Goal: Information Seeking & Learning: Learn about a topic

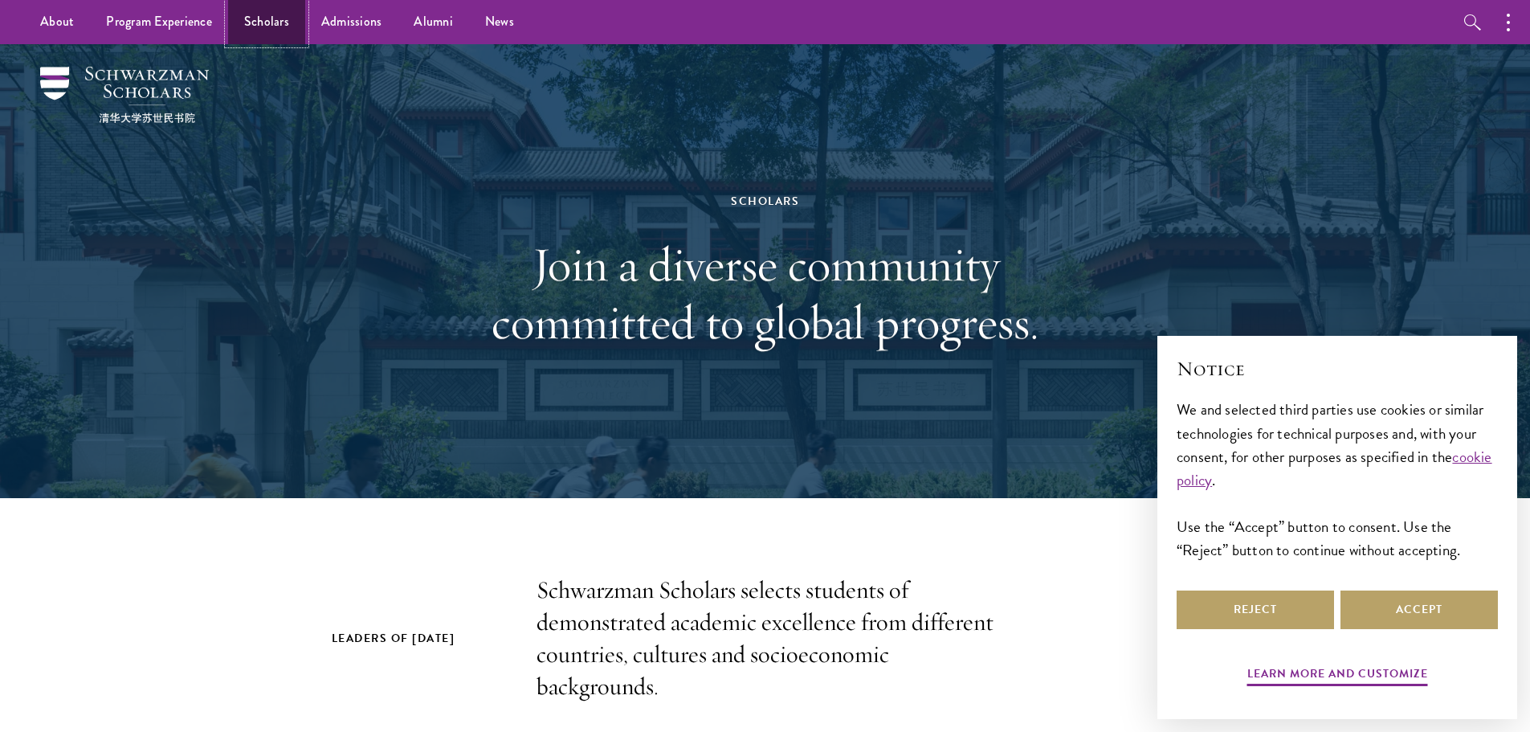
click at [239, 13] on link "Scholars" at bounding box center [266, 22] width 77 height 44
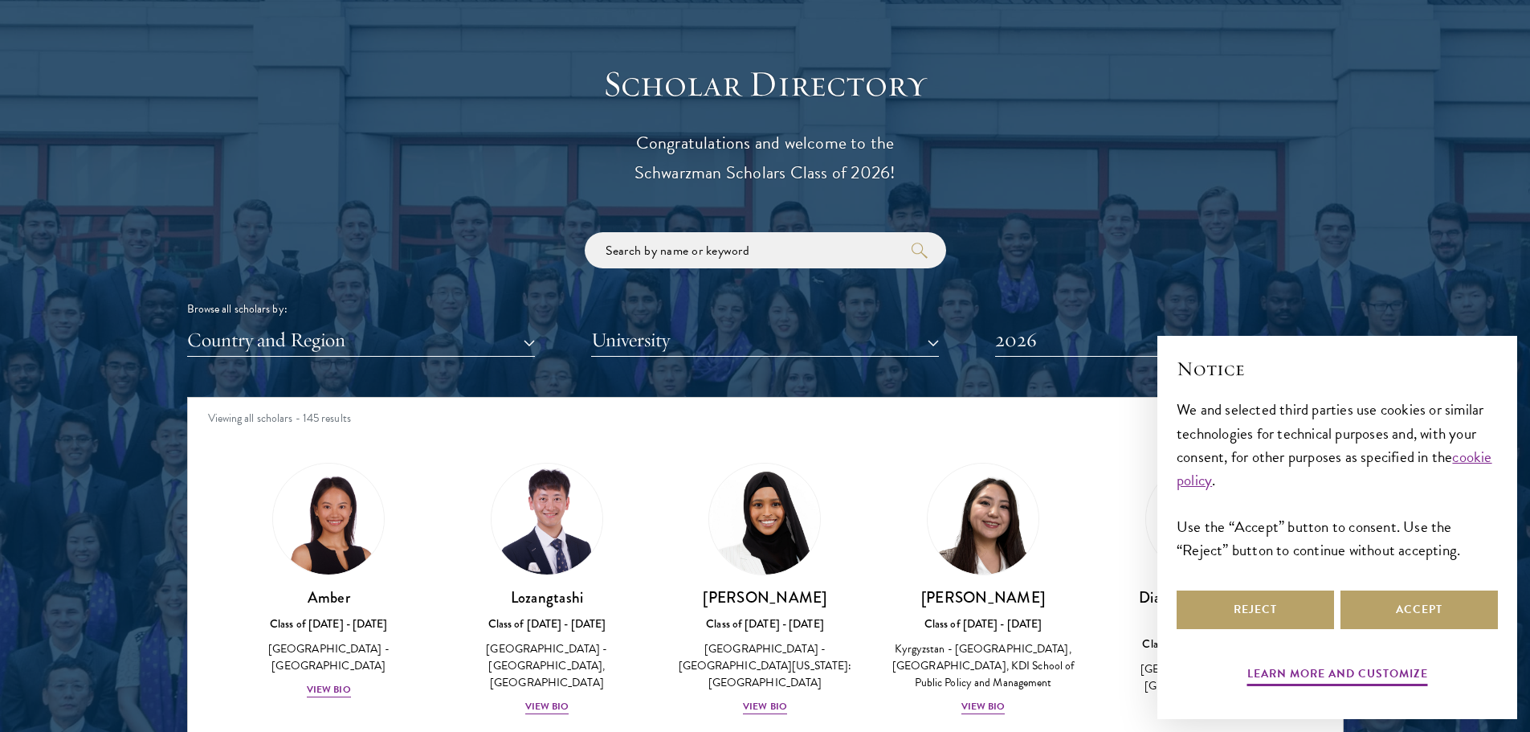
scroll to position [1928, 0]
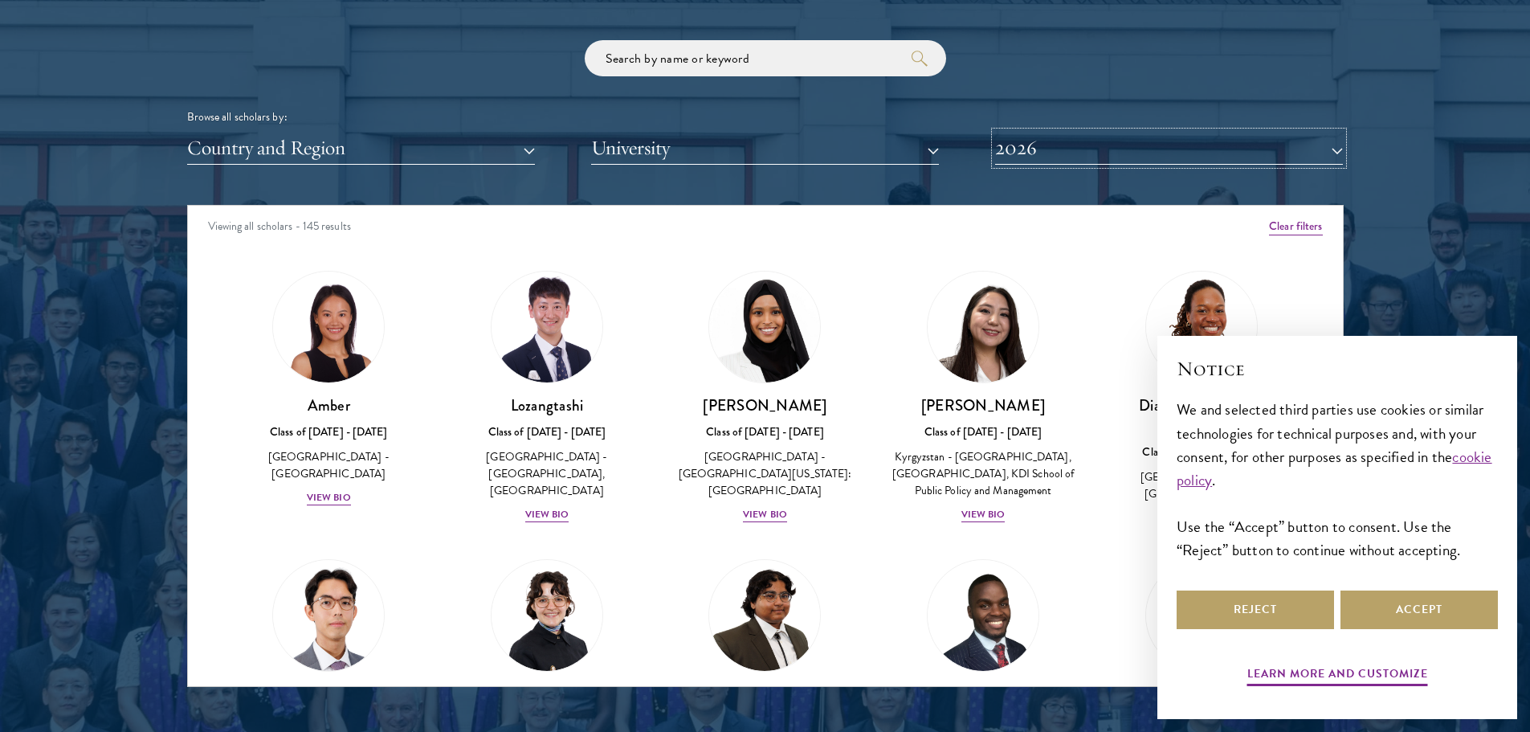
click at [1031, 138] on button "2026" at bounding box center [1169, 148] width 348 height 33
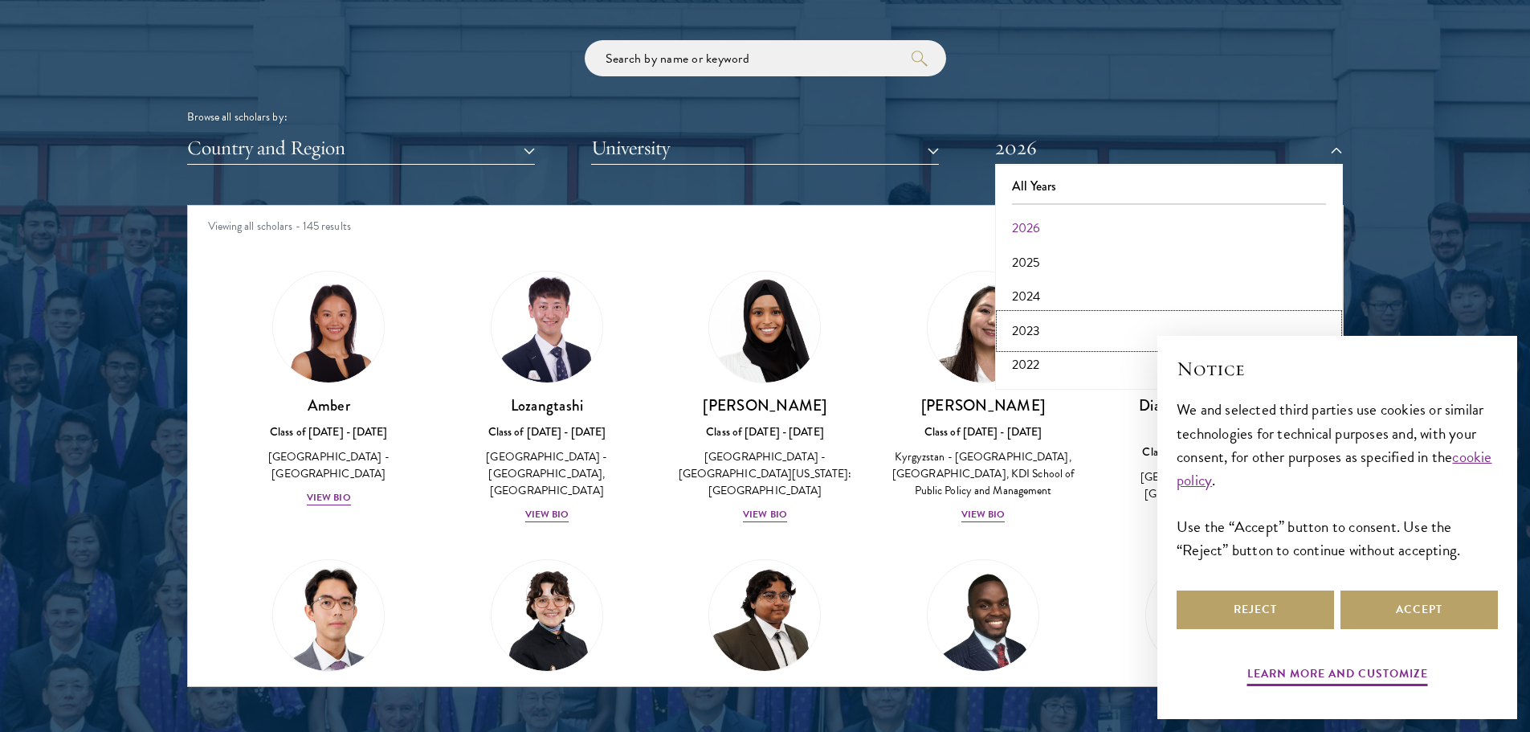
click at [1036, 330] on button "2023" at bounding box center [1169, 331] width 338 height 34
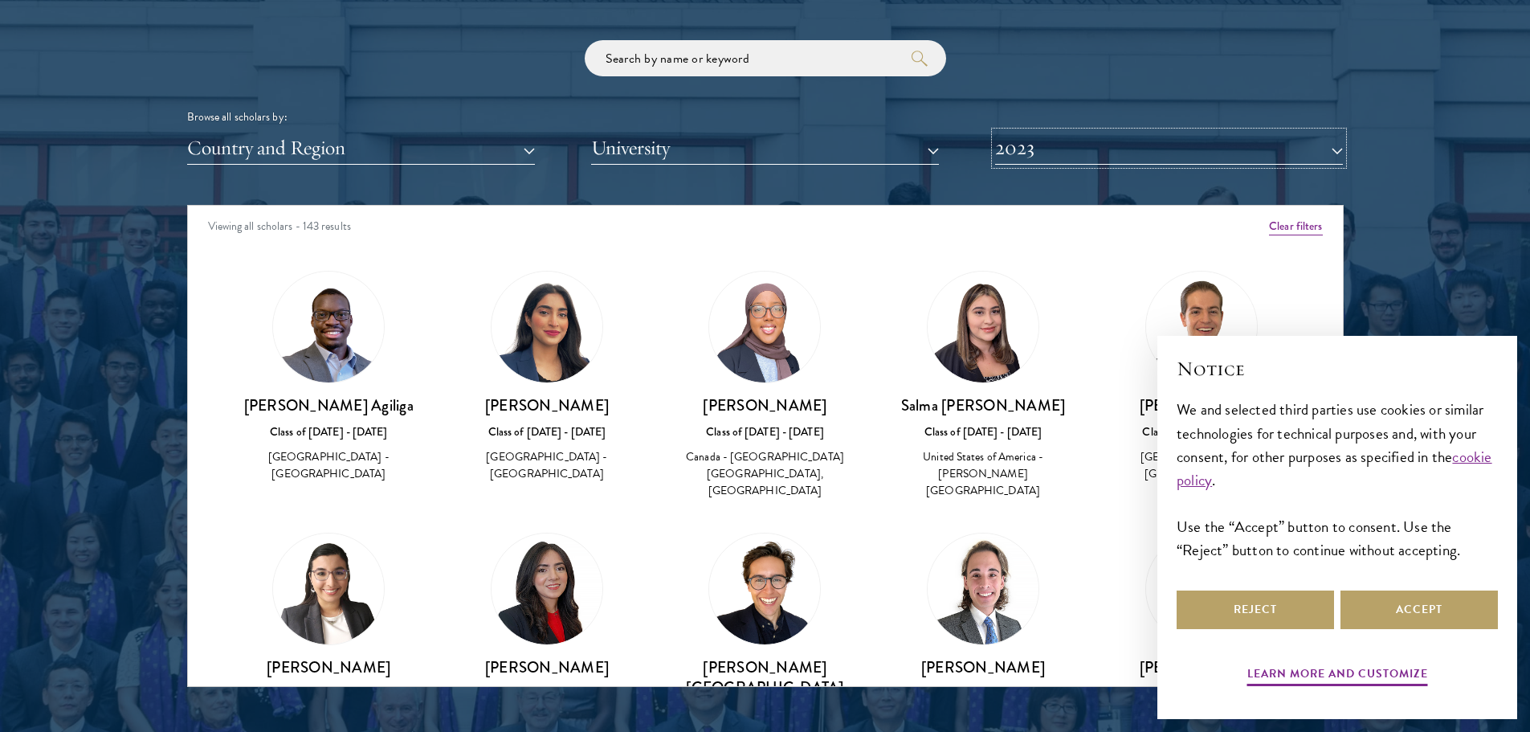
click at [1047, 154] on button "2023" at bounding box center [1169, 148] width 348 height 33
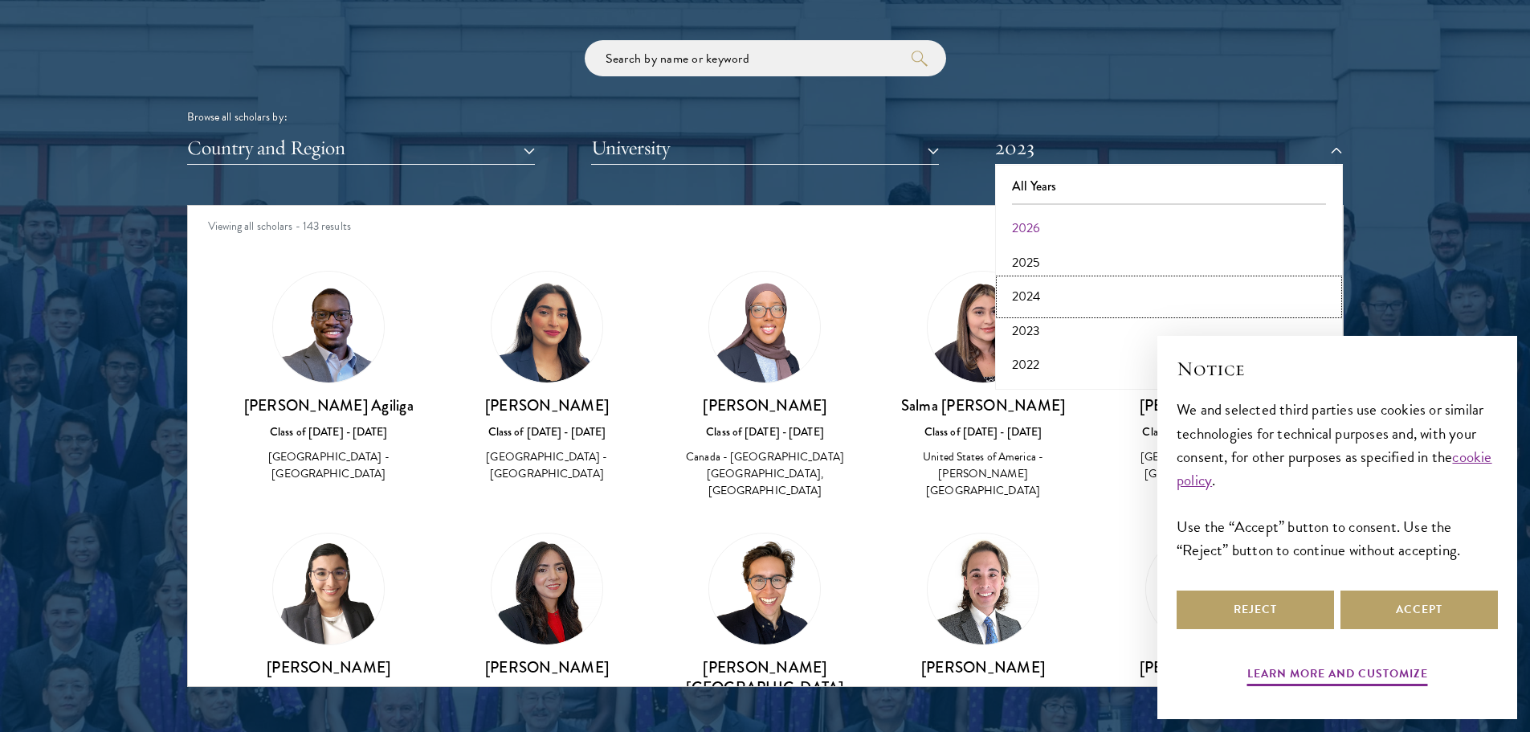
click at [1047, 302] on button "2024" at bounding box center [1169, 297] width 338 height 34
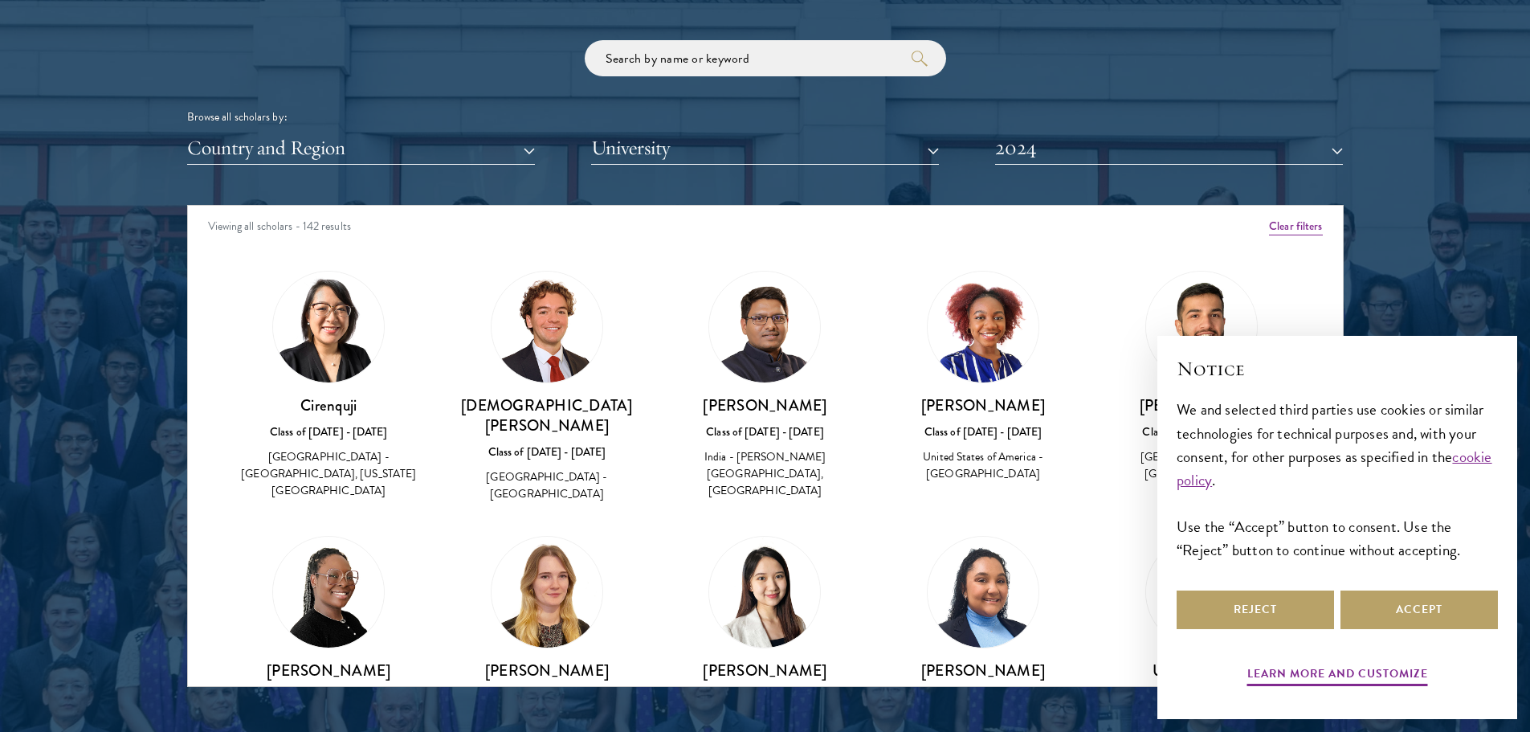
scroll to position [2453, 0]
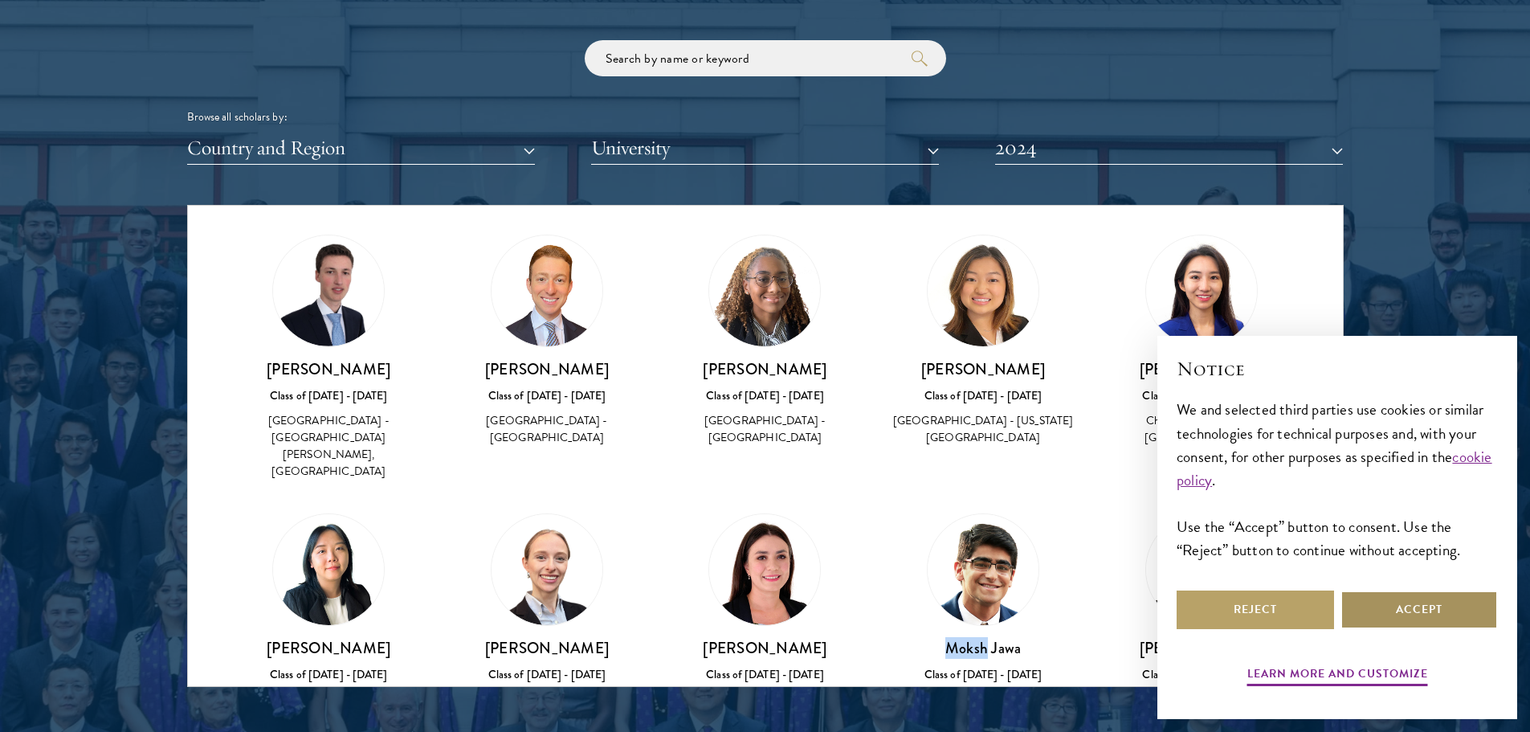
click at [1402, 608] on button "Accept" at bounding box center [1419, 609] width 157 height 39
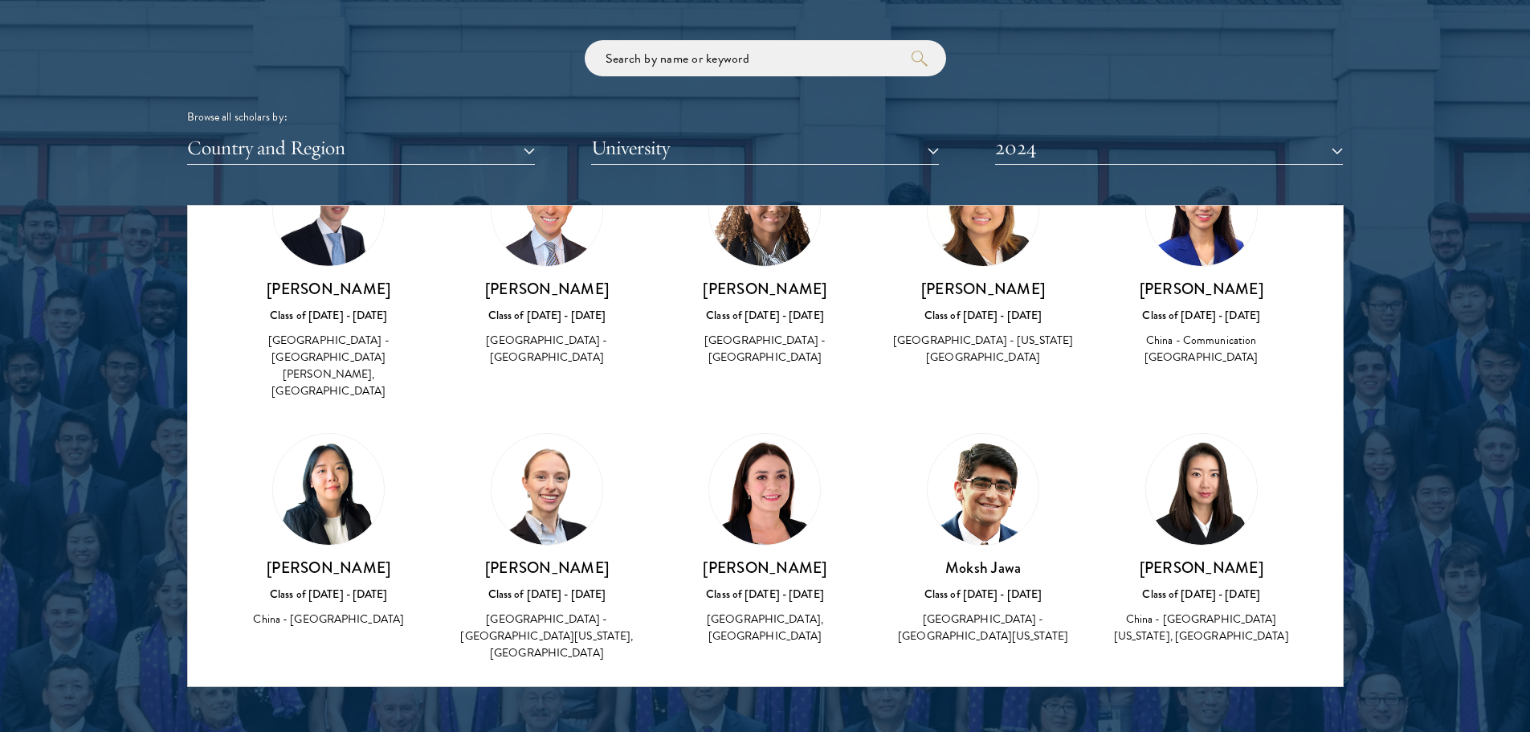
scroll to position [1698, 0]
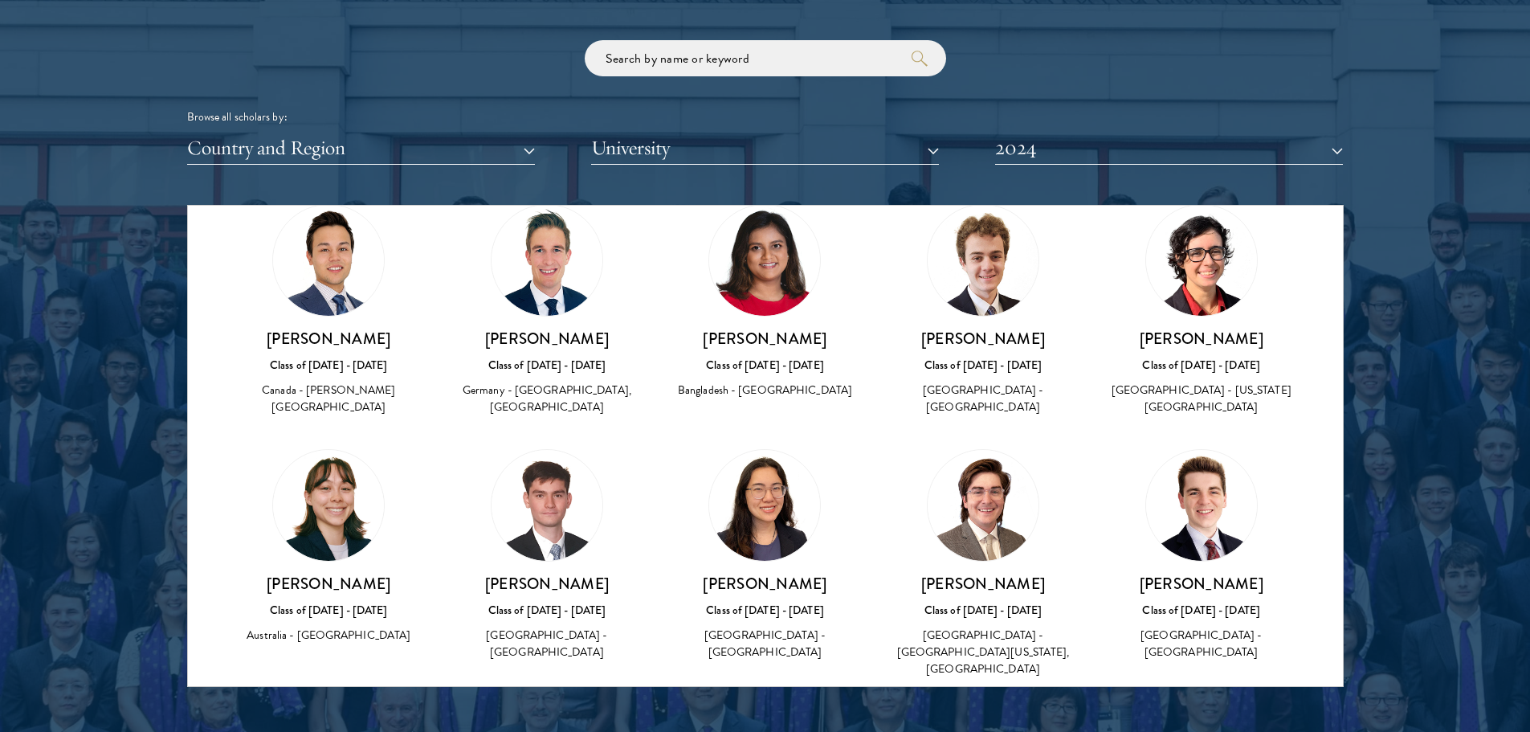
click at [741, 573] on h3 "[PERSON_NAME]" at bounding box center [765, 583] width 186 height 20
copy div "[PERSON_NAME]"
